Goal: Complete application form: Complete application form

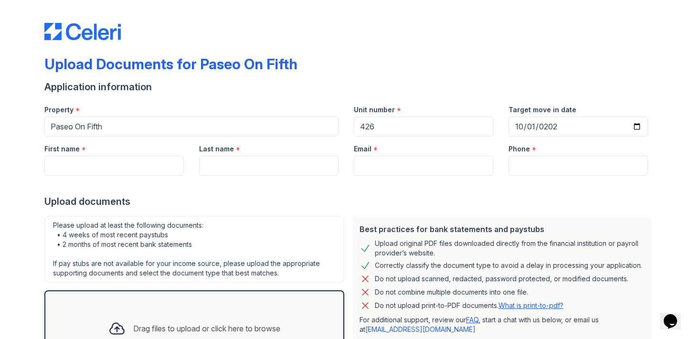
type input "2025-10-01"
click at [117, 168] on input "First name" at bounding box center [113, 166] width 139 height 20
type input "Ivy"
type input "Houde"
type input "ivy@jackpot.com"
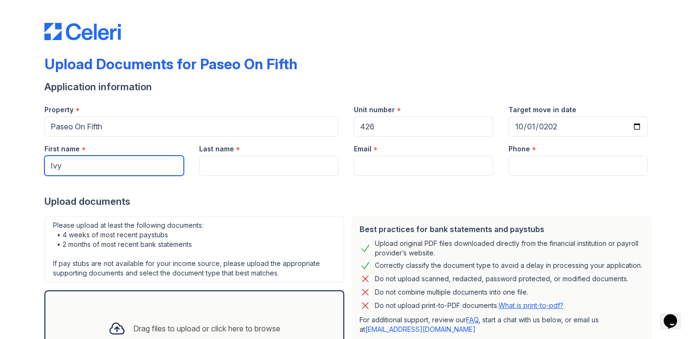
type input "5407298679"
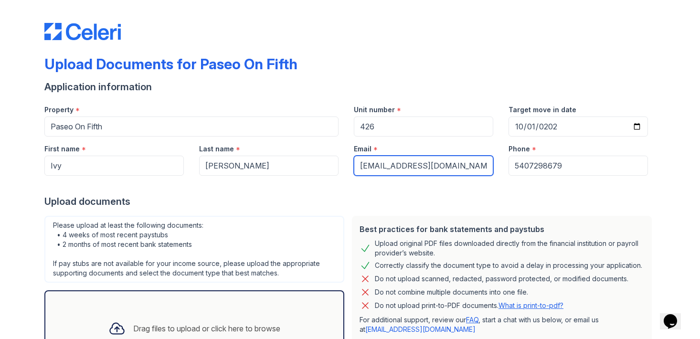
drag, startPoint x: 489, startPoint y: 163, endPoint x: 283, endPoint y: 141, distance: 206.9
click at [283, 141] on div "First name * Ivy Last name * Houde Email * ivy@jackpot.com Phone * 5407298679" at bounding box center [346, 156] width 619 height 39
type input "ivyhoude@gmail.com"
click at [314, 218] on div "Please upload at least the following documents: • 4 weeks of most recent paystu…" at bounding box center [194, 249] width 300 height 67
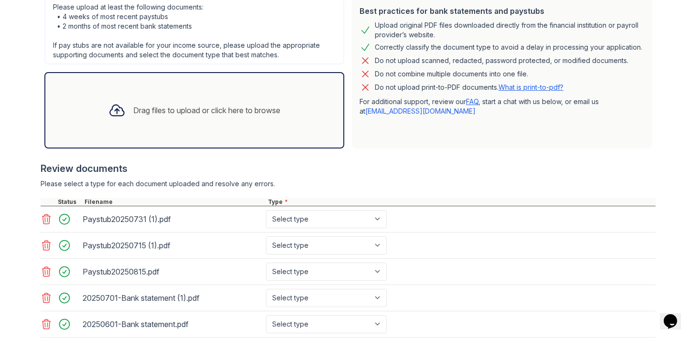
scroll to position [343, 0]
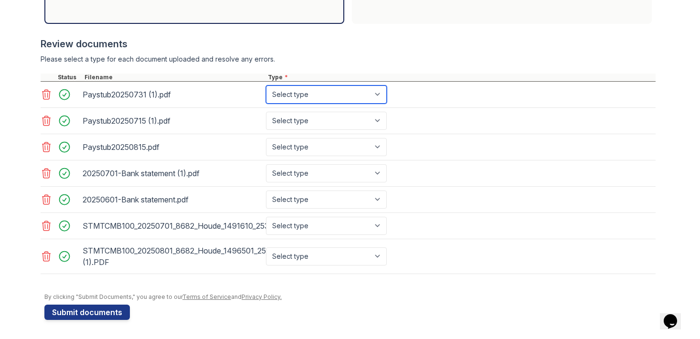
click at [301, 92] on select "Select type Paystub Bank Statement Offer Letter Tax Documents Benefit Award Let…" at bounding box center [326, 94] width 121 height 18
select select "paystub"
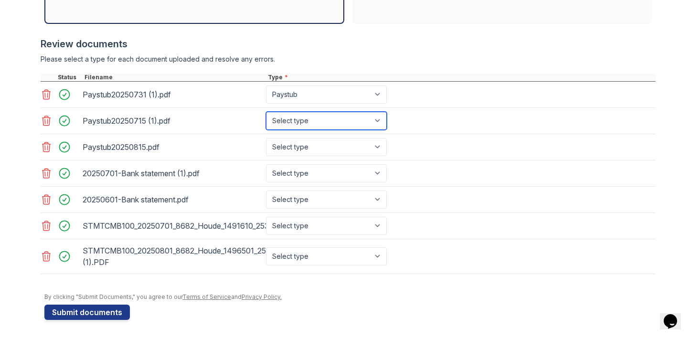
click at [289, 117] on select "Select type Paystub Bank Statement Offer Letter Tax Documents Benefit Award Let…" at bounding box center [326, 121] width 121 height 18
select select "paystub"
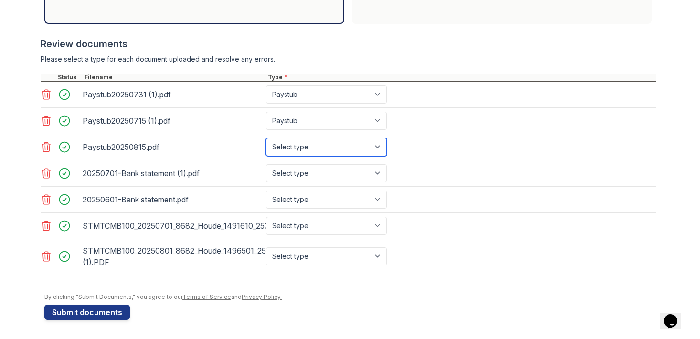
click at [283, 144] on select "Select type Paystub Bank Statement Offer Letter Tax Documents Benefit Award Let…" at bounding box center [326, 147] width 121 height 18
select select "paystub"
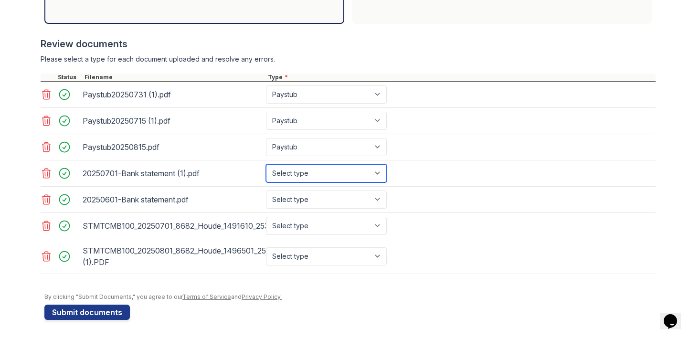
click at [279, 169] on select "Select type Paystub Bank Statement Offer Letter Tax Documents Benefit Award Let…" at bounding box center [326, 173] width 121 height 18
select select "bank_statement"
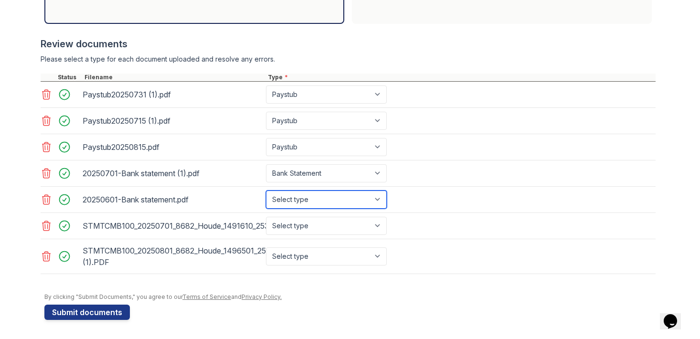
click at [283, 205] on select "Select type Paystub Bank Statement Offer Letter Tax Documents Benefit Award Let…" at bounding box center [326, 199] width 121 height 18
select select "bank_statement"
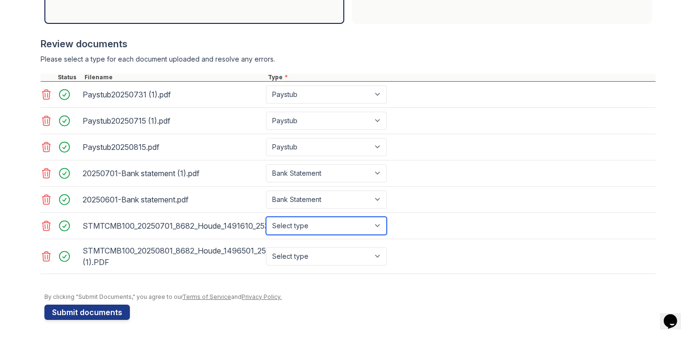
click at [296, 226] on select "Select type Paystub Bank Statement Offer Letter Tax Documents Benefit Award Let…" at bounding box center [326, 226] width 121 height 18
select select "bank_statement"
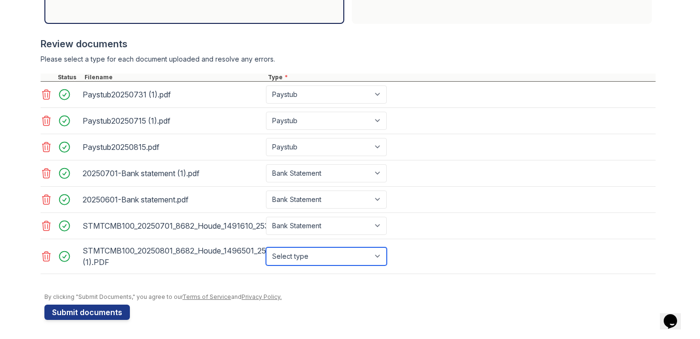
click at [294, 252] on select "Select type Paystub Bank Statement Offer Letter Tax Documents Benefit Award Let…" at bounding box center [326, 256] width 121 height 18
click at [293, 245] on div "Select type Paystub Bank Statement Offer Letter Tax Documents Benefit Award Let…" at bounding box center [327, 256] width 127 height 27
click at [299, 254] on select "Select type Paystub Bank Statement Offer Letter Tax Documents Benefit Award Let…" at bounding box center [326, 256] width 121 height 18
select select "bank_statement"
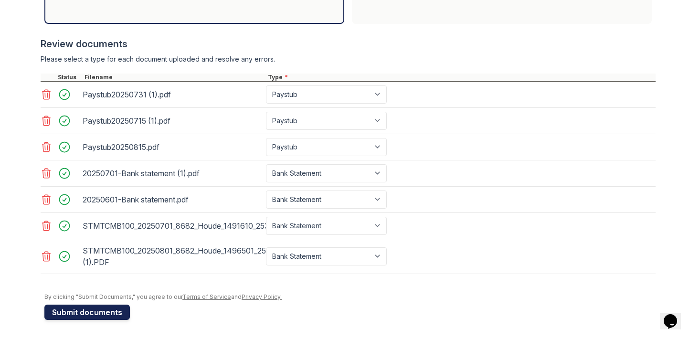
click at [59, 305] on button "Submit documents" at bounding box center [86, 312] width 85 height 15
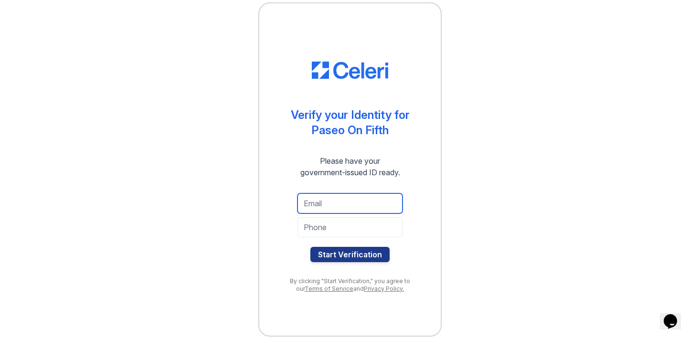
click at [322, 208] on input "email" at bounding box center [349, 203] width 105 height 20
click at [300, 217] on div "Start Verification" at bounding box center [349, 228] width 143 height 84
click at [326, 200] on input "email" at bounding box center [349, 203] width 105 height 20
type input "ivyhoude@gmail.com"
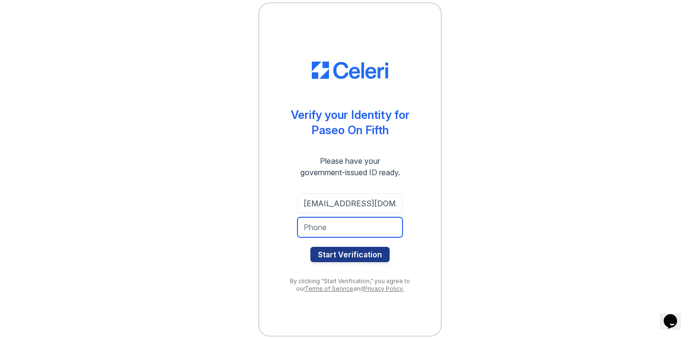
click at [349, 231] on input "tel" at bounding box center [349, 227] width 105 height 20
type input "5407298679"
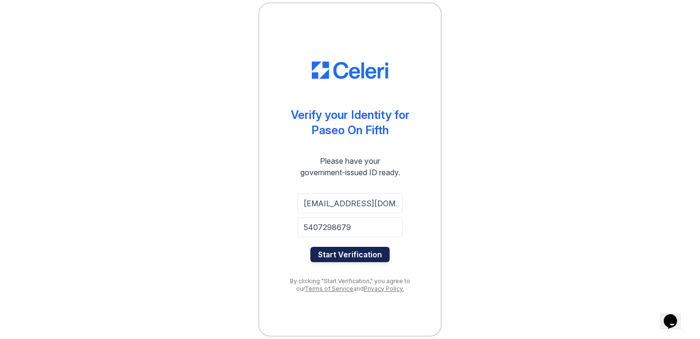
click at [339, 252] on button "Start Verification" at bounding box center [349, 254] width 79 height 15
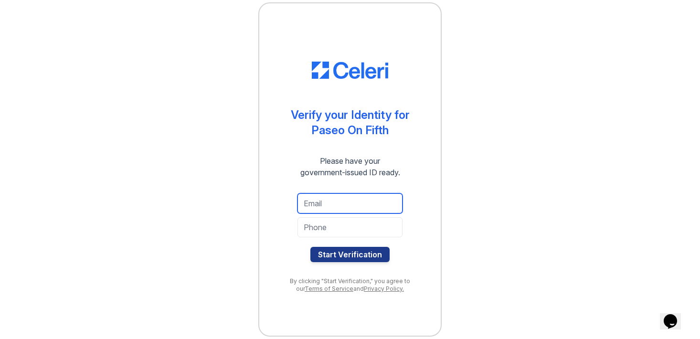
click at [352, 199] on input "email" at bounding box center [349, 203] width 105 height 20
type input "ivyhoude@gmail.com"
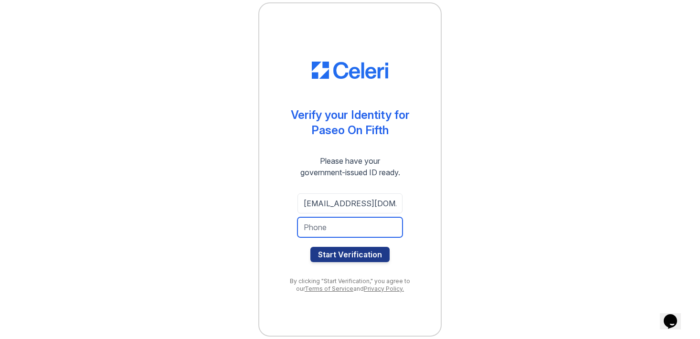
click at [349, 225] on input "tel" at bounding box center [349, 227] width 105 height 20
type input "5407298679"
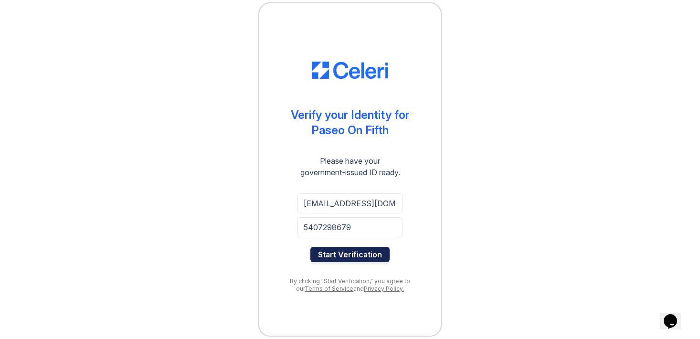
click at [337, 255] on button "Start Verification" at bounding box center [349, 254] width 79 height 15
